Goal: Task Accomplishment & Management: Complete application form

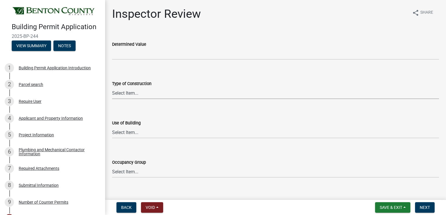
click at [140, 92] on select "Select Item... I-A I-B II-A II-B III-A III-B IV V-A V-B" at bounding box center [275, 93] width 327 height 12
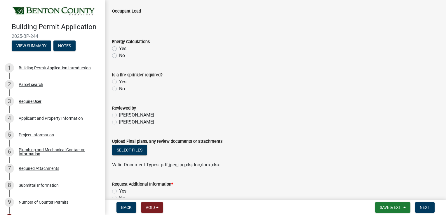
scroll to position [295, 0]
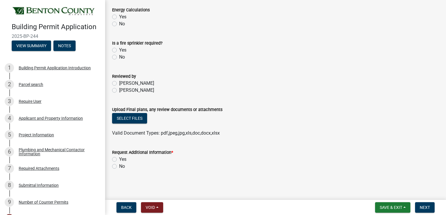
click at [119, 166] on label "No" at bounding box center [122, 166] width 6 height 7
click at [119, 166] on input "No" at bounding box center [121, 165] width 4 height 4
radio input "true"
click at [425, 208] on span "Next" at bounding box center [425, 208] width 10 height 5
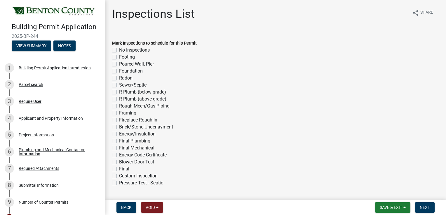
click at [119, 142] on label "Final Plumbing" at bounding box center [134, 141] width 31 height 7
click at [119, 142] on input "Final Plumbing" at bounding box center [121, 140] width 4 height 4
checkbox input "true"
checkbox input "false"
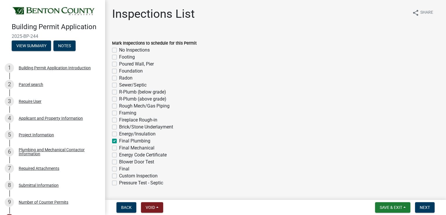
checkbox input "false"
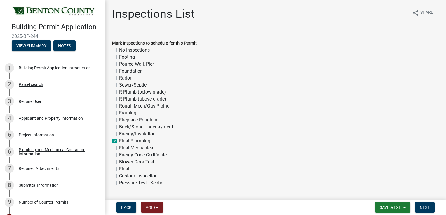
checkbox input "false"
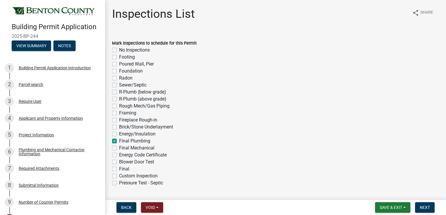
checkbox input "false"
checkbox input "true"
checkbox input "false"
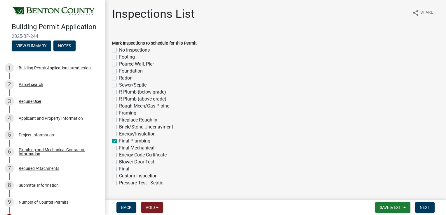
checkbox input "false"
click at [119, 149] on label "Final Mechanical" at bounding box center [136, 148] width 35 height 7
click at [119, 149] on input "Final Mechanical" at bounding box center [121, 147] width 4 height 4
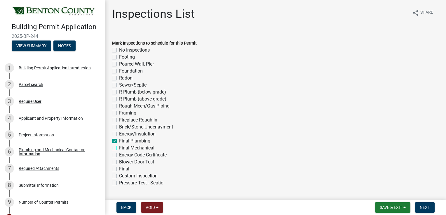
checkbox input "true"
checkbox input "false"
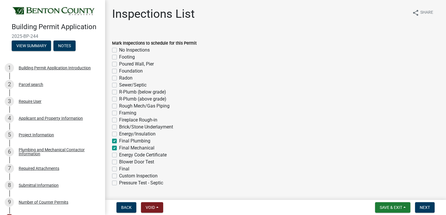
checkbox input "false"
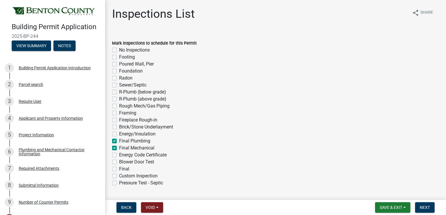
checkbox input "false"
checkbox input "true"
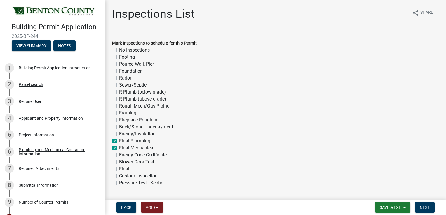
checkbox input "true"
checkbox input "false"
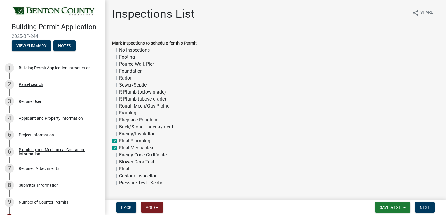
checkbox input "false"
click at [419, 204] on button "Next" at bounding box center [425, 208] width 20 height 11
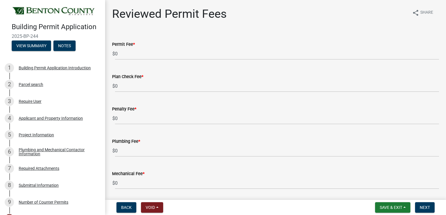
scroll to position [29, 0]
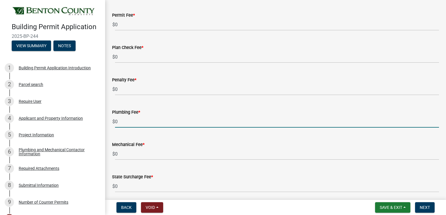
click at [130, 122] on input "0" at bounding box center [277, 122] width 324 height 12
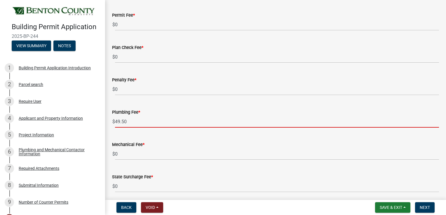
type input "49.50"
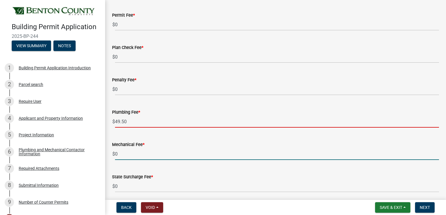
click at [139, 152] on input "0" at bounding box center [277, 154] width 324 height 12
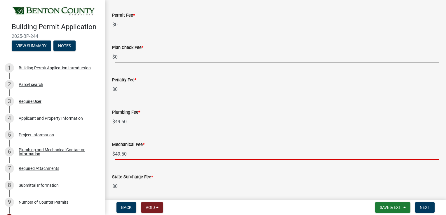
type input "49.50"
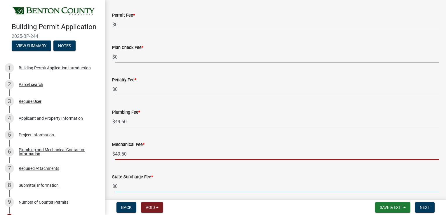
click at [138, 187] on input "0" at bounding box center [277, 187] width 324 height 12
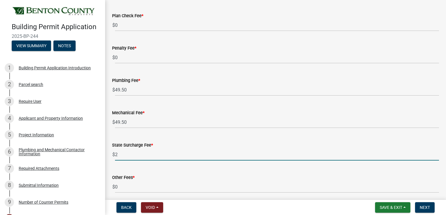
scroll to position [84, 0]
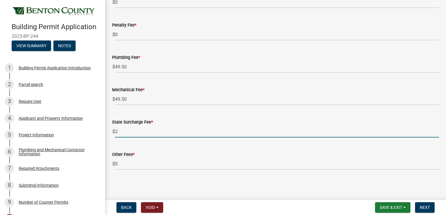
type input "2"
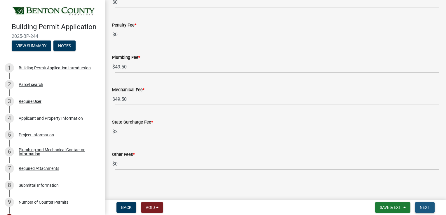
click at [420, 210] on span "Next" at bounding box center [425, 208] width 10 height 5
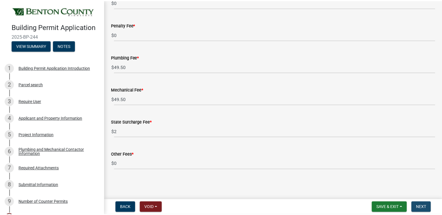
scroll to position [0, 0]
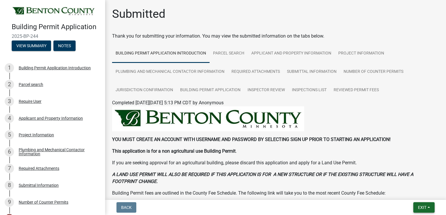
click at [419, 208] on span "Exit" at bounding box center [422, 208] width 8 height 5
click at [404, 192] on button "Save & Exit" at bounding box center [411, 193] width 47 height 14
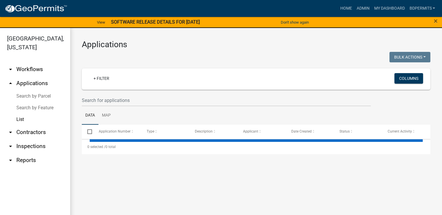
select select "3: 100"
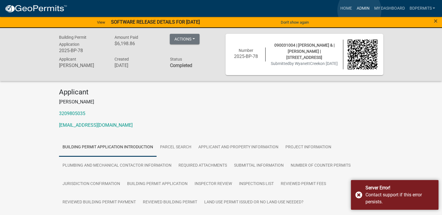
click at [359, 10] on link "Admin" at bounding box center [363, 8] width 18 height 11
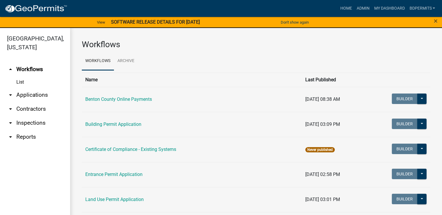
click at [34, 97] on link "arrow_drop_down Applications" at bounding box center [35, 95] width 70 height 14
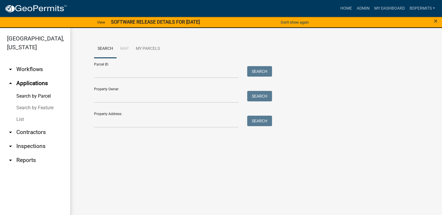
click at [20, 121] on link "List" at bounding box center [35, 120] width 70 height 12
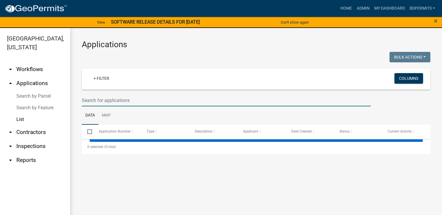
click at [92, 99] on input "text" at bounding box center [226, 101] width 289 height 12
select select "3: 100"
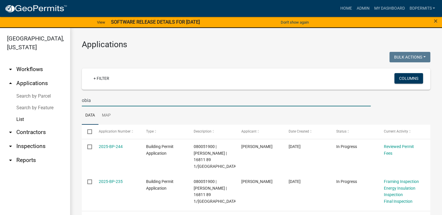
type input "obia"
click at [102, 180] on link "2025-BP-235" at bounding box center [111, 182] width 24 height 5
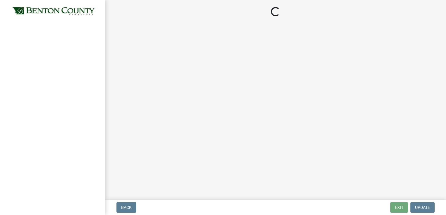
select select "17bfa135-5610-45df-8ce7-87530b7d86d4"
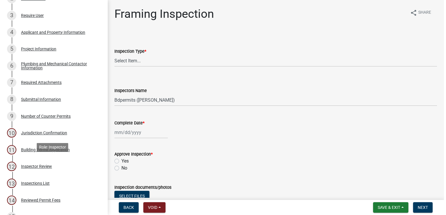
scroll to position [29, 0]
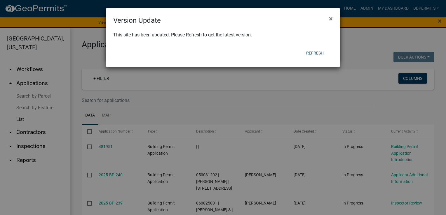
select select "3: 100"
click at [329, 20] on span "×" at bounding box center [331, 19] width 4 height 8
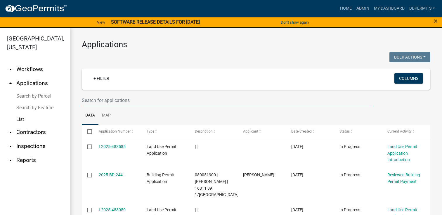
select select "3: 100"
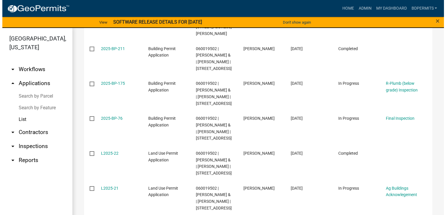
scroll to position [175, 0]
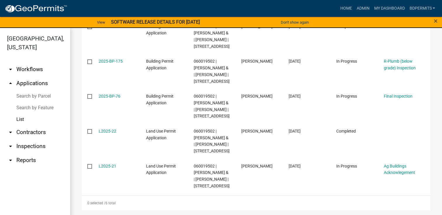
type input "4155"
click at [107, 99] on link "2025-BP-76" at bounding box center [110, 96] width 22 height 5
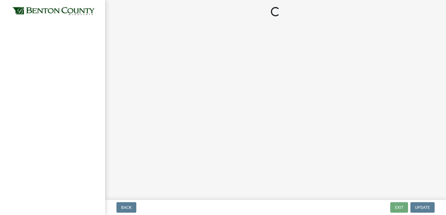
select select "17bfa135-5610-45df-8ce7-87530b7d86d4"
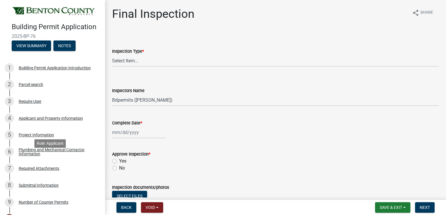
click at [53, 156] on div "Plumbing and Mechanical Contactor Information" at bounding box center [57, 152] width 77 height 8
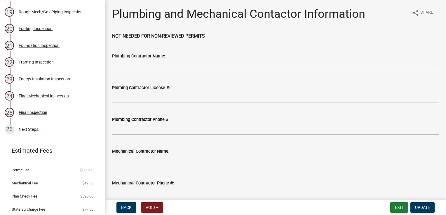
scroll to position [356, 0]
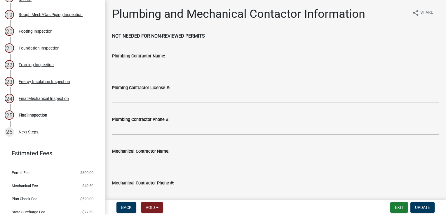
click at [50, 101] on div "Final Mechanical Inspection" at bounding box center [44, 99] width 50 height 4
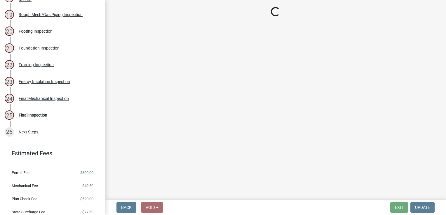
select select "f3cbac62-750a-476f-9552-2d9049835bc8"
select select "17bfa135-5610-45df-8ce7-87530b7d86d4"
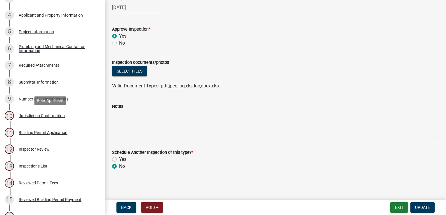
scroll to position [93, 0]
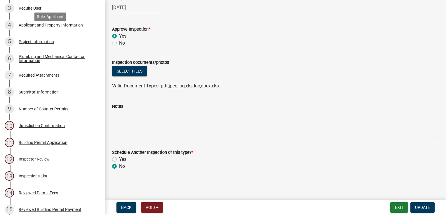
click at [29, 27] on div "Applicant and Property Information" at bounding box center [51, 25] width 64 height 4
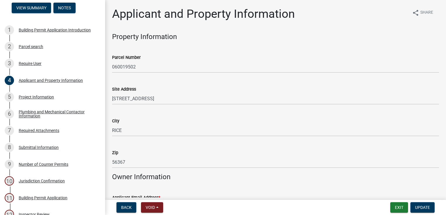
scroll to position [0, 0]
